Goal: Find specific page/section: Find specific page/section

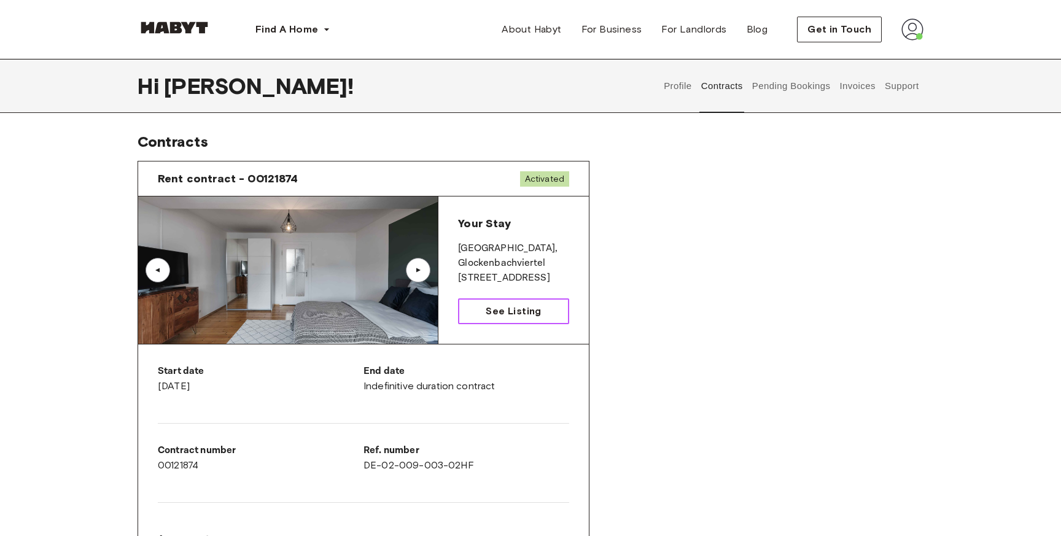
click at [520, 310] on span "See Listing" at bounding box center [513, 311] width 55 height 15
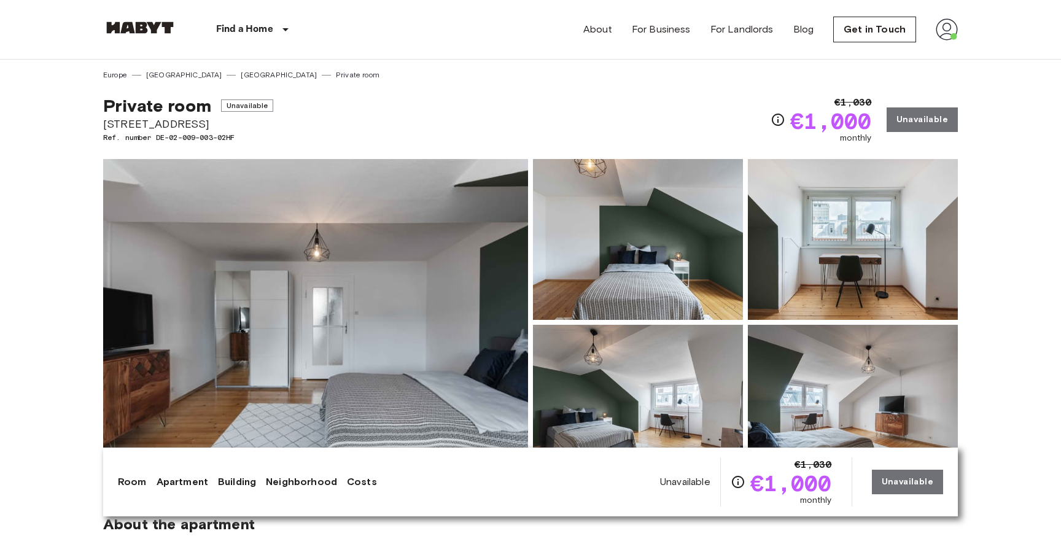
click at [497, 123] on div "Private room Unavailable [STREET_ADDRESS]. number DE-02-009-003-02HF €1,030 €1,…" at bounding box center [530, 112] width 855 height 64
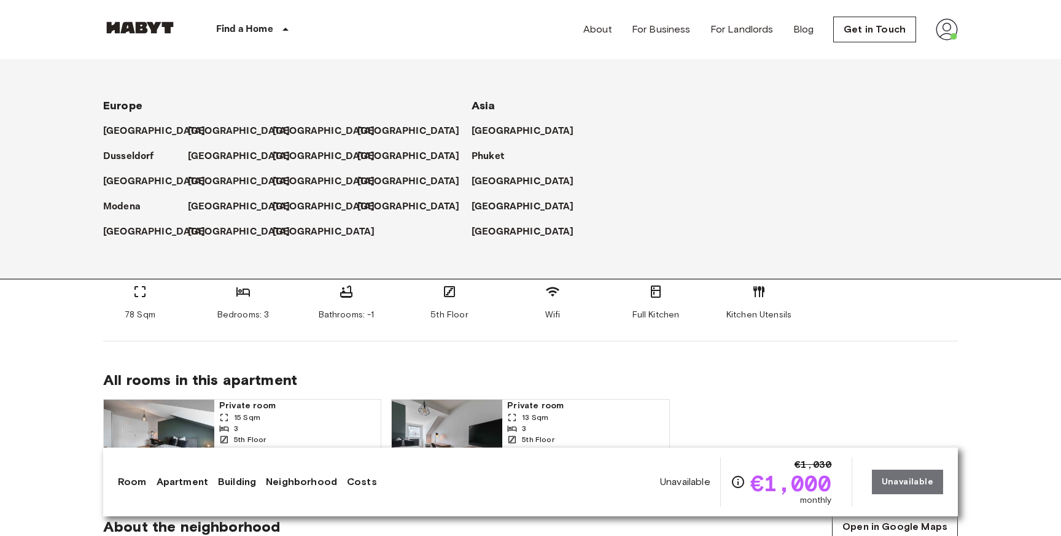
scroll to position [316, 0]
